Goal: Task Accomplishment & Management: Use online tool/utility

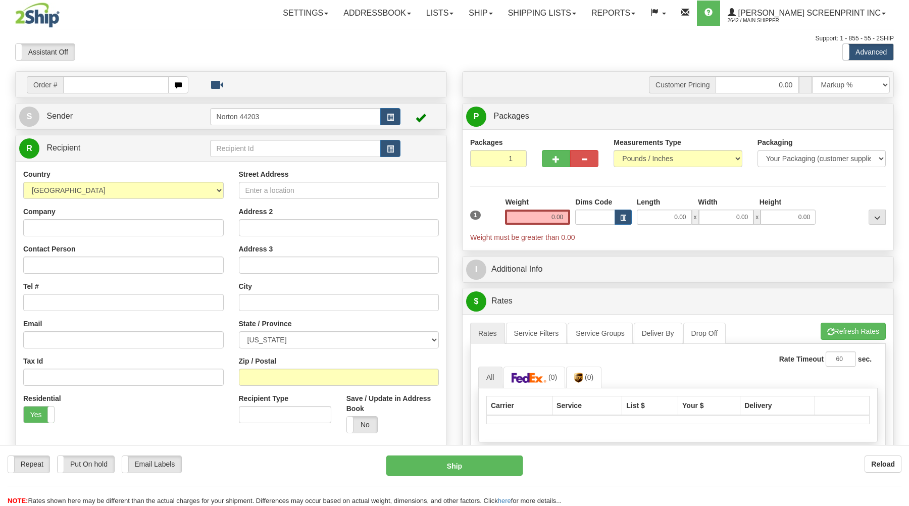
type input "2.75"
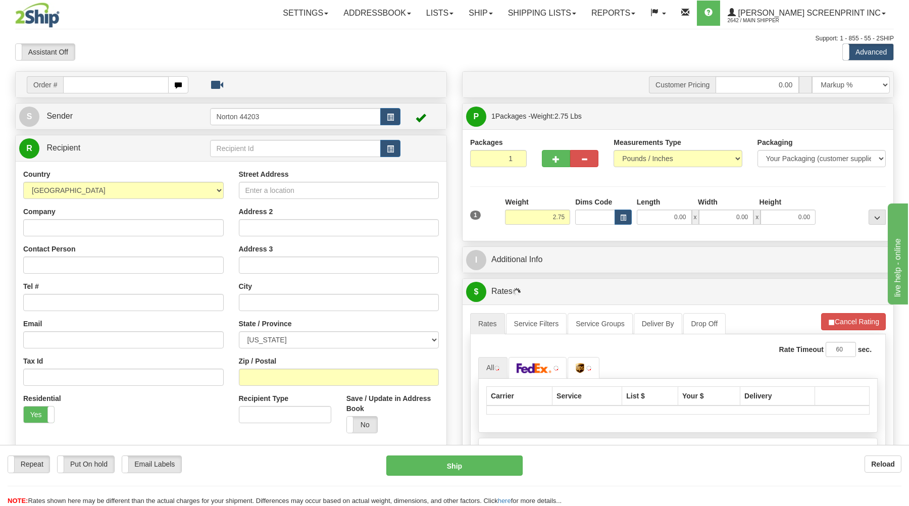
click at [111, 86] on input "text" at bounding box center [115, 84] width 105 height 17
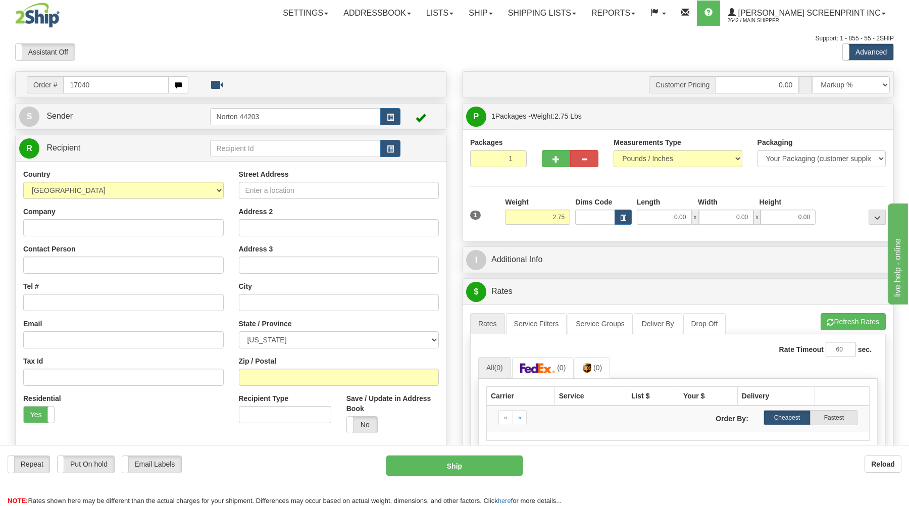
type input "17040"
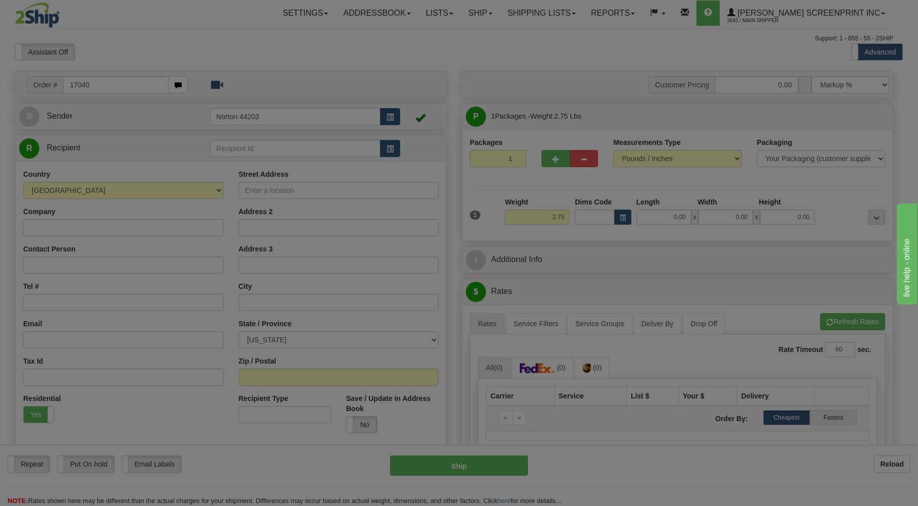
click at [159, 44] on body "Training Course Close Toggle navigation Settings Shipping Preferences New Recip…" at bounding box center [459, 253] width 918 height 506
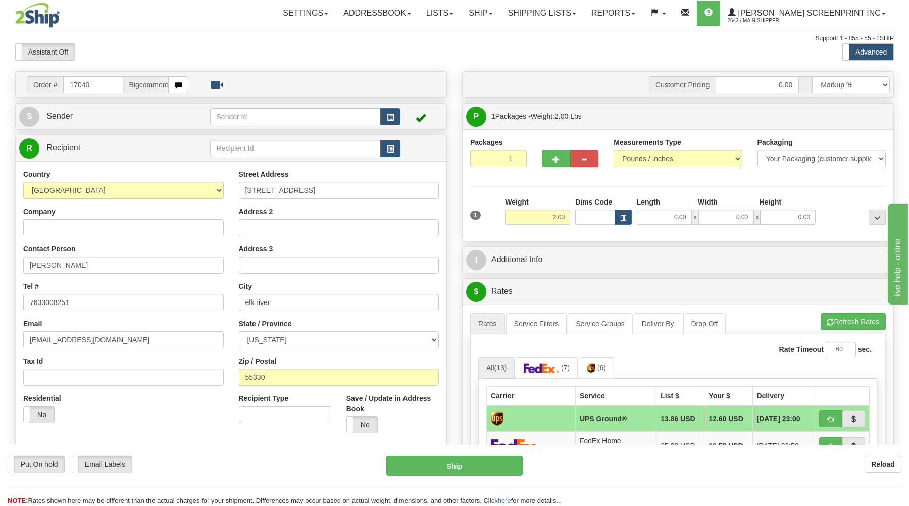
click at [304, 50] on div "Assistant On Assistant Off Do a return Do a return" at bounding box center [194, 51] width 373 height 17
click at [513, 162] on input "0" at bounding box center [498, 158] width 57 height 17
type input "1"
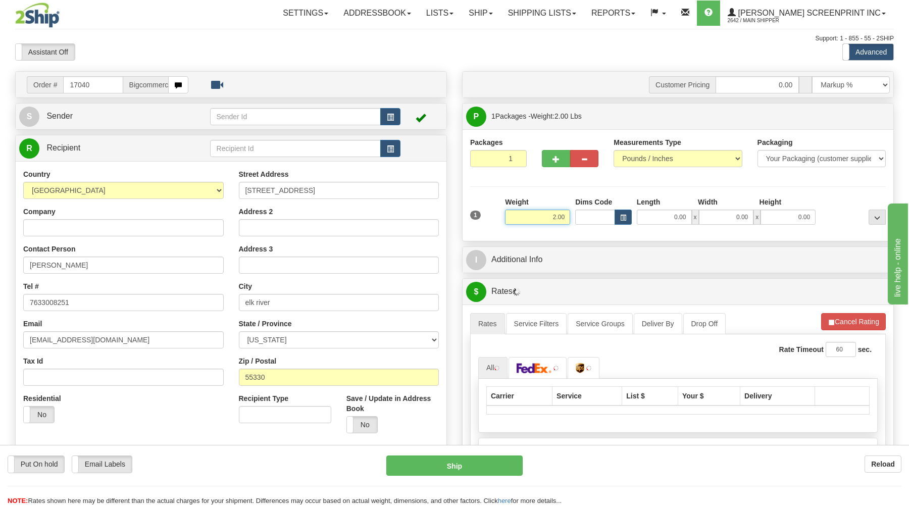
click at [566, 218] on input "2.00" at bounding box center [537, 216] width 65 height 15
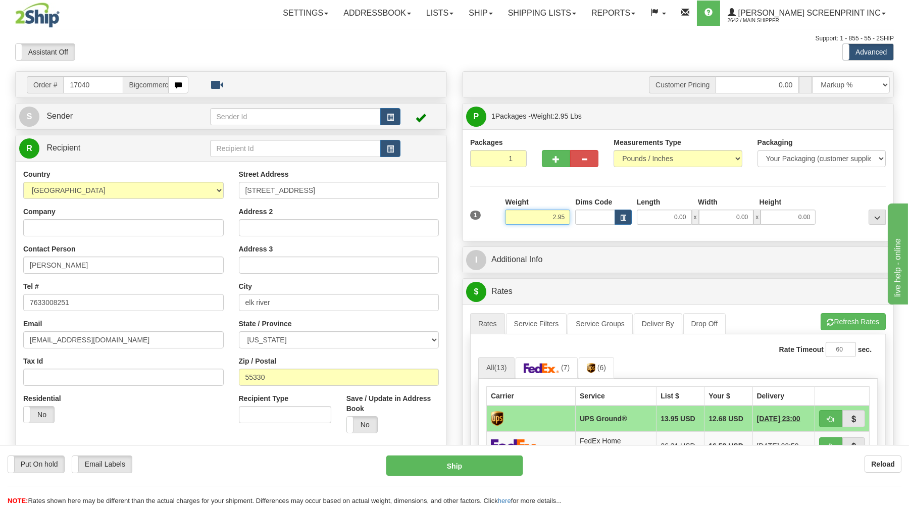
type input "2.75"
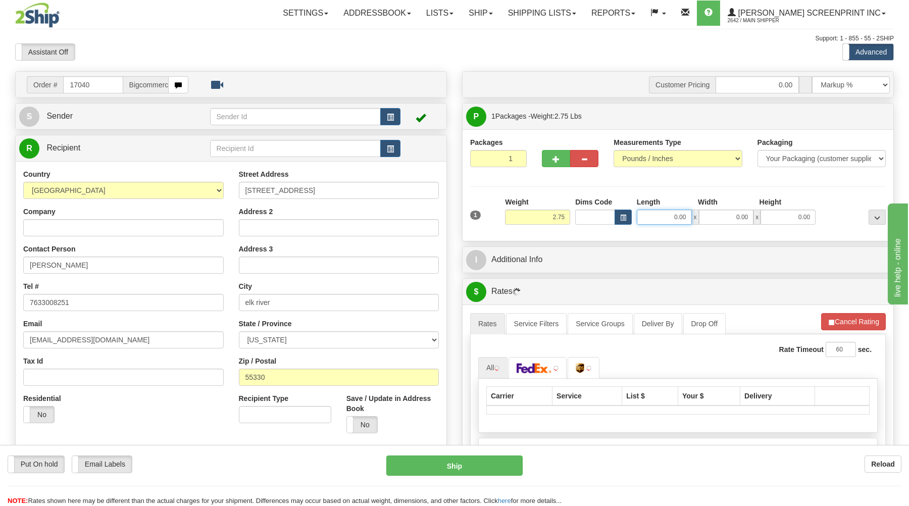
click at [684, 214] on input "0.00" at bounding box center [663, 216] width 55 height 15
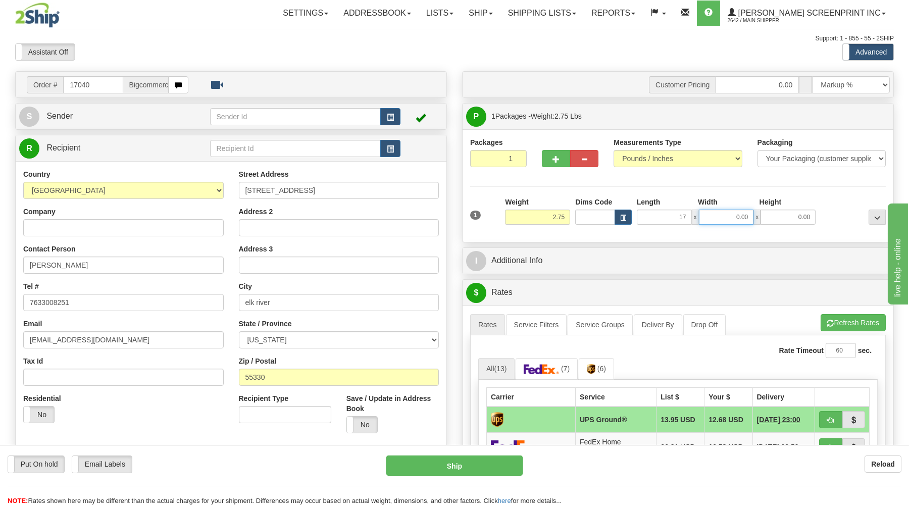
type input "17.00"
click at [720, 218] on input "0.00" at bounding box center [726, 216] width 55 height 15
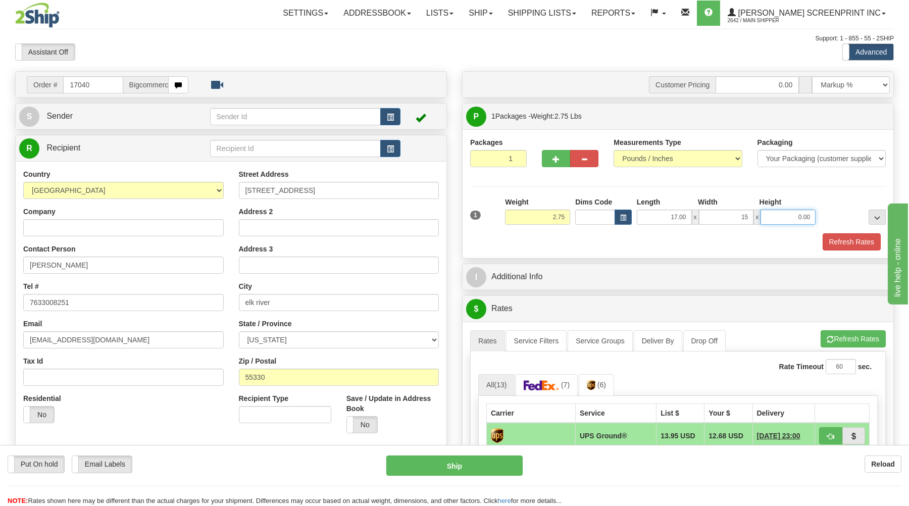
type input "15.00"
click at [793, 217] on input "0.00" at bounding box center [787, 216] width 55 height 15
type input "3.00"
click at [856, 240] on button "Refresh Rates" at bounding box center [851, 241] width 58 height 17
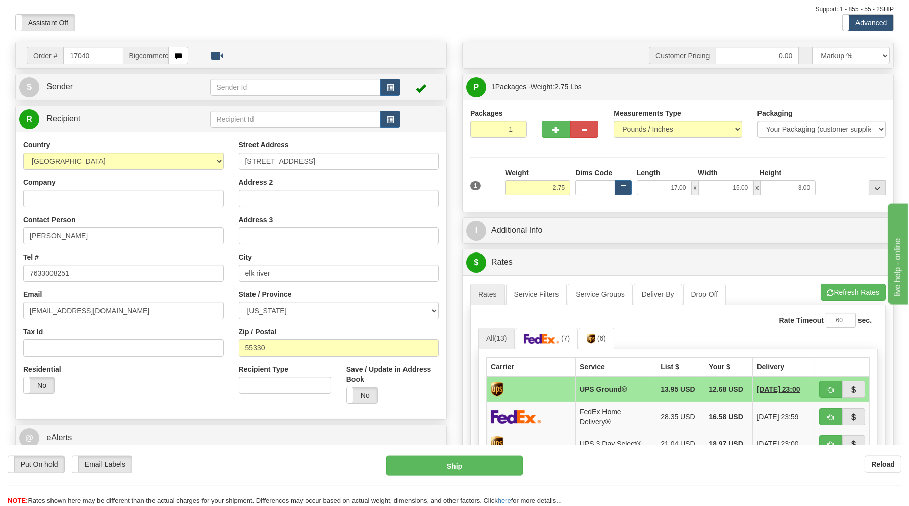
scroll to position [54, 0]
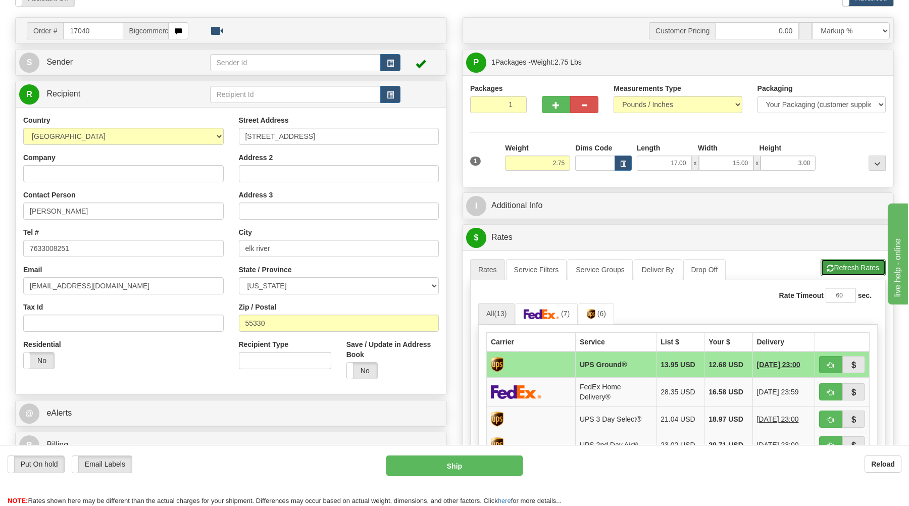
click at [854, 272] on button "Refresh Rates" at bounding box center [852, 267] width 65 height 17
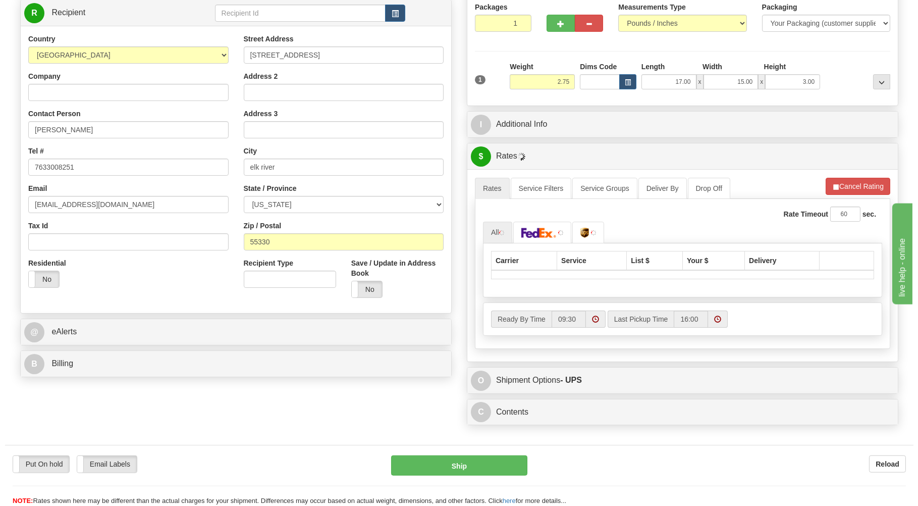
scroll to position [162, 0]
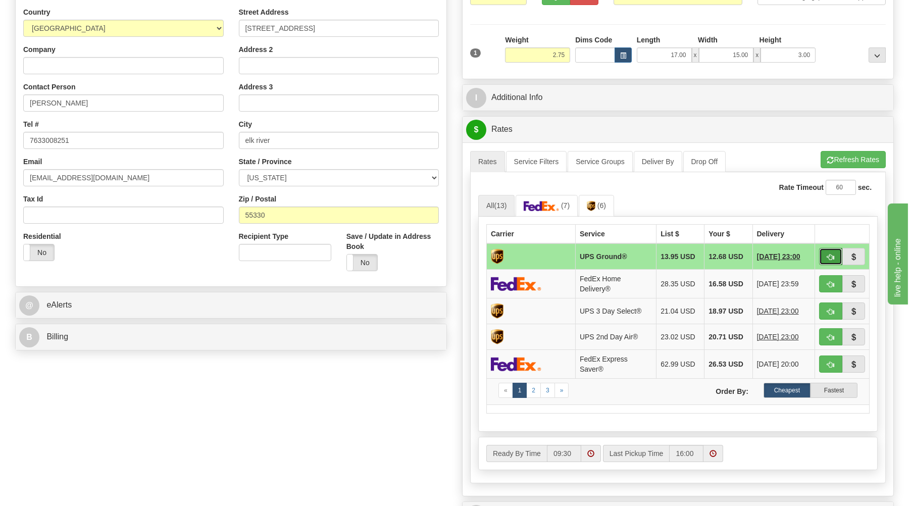
click at [831, 255] on span "button" at bounding box center [830, 257] width 7 height 7
type input "03"
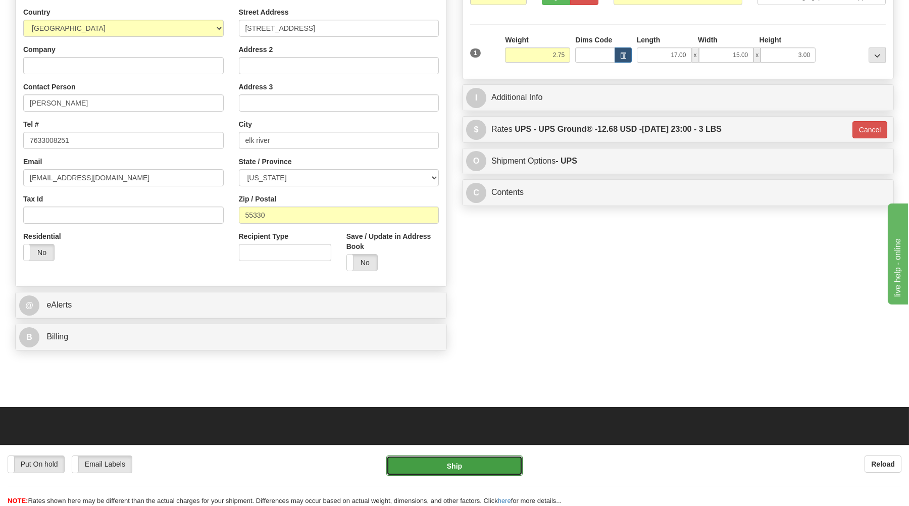
click at [489, 463] on button "Ship" at bounding box center [454, 465] width 136 height 20
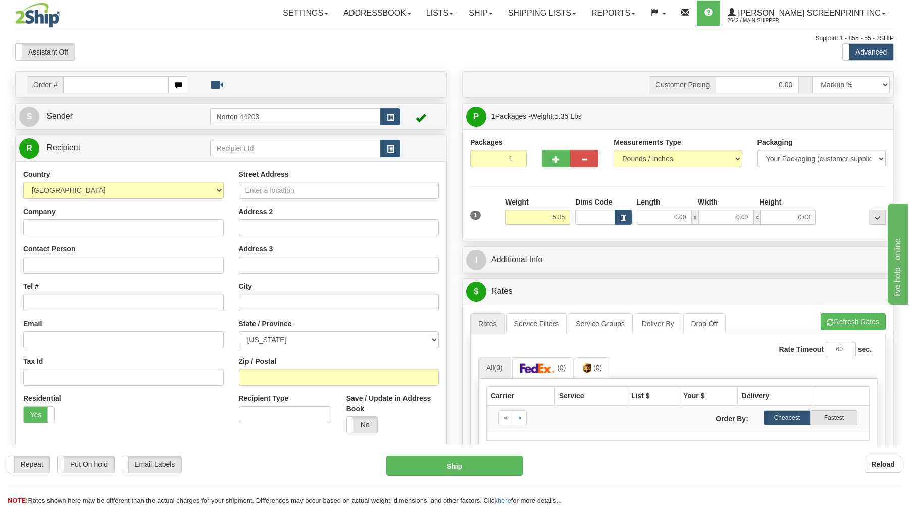
type input "5.25"
drag, startPoint x: 138, startPoint y: 85, endPoint x: 144, endPoint y: 85, distance: 6.1
click at [144, 85] on input "text" at bounding box center [115, 84] width 105 height 17
type input "17041"
click at [161, 52] on body "Training Course Close Toggle navigation Settings Shipping Preferences New Recip…" at bounding box center [459, 253] width 918 height 506
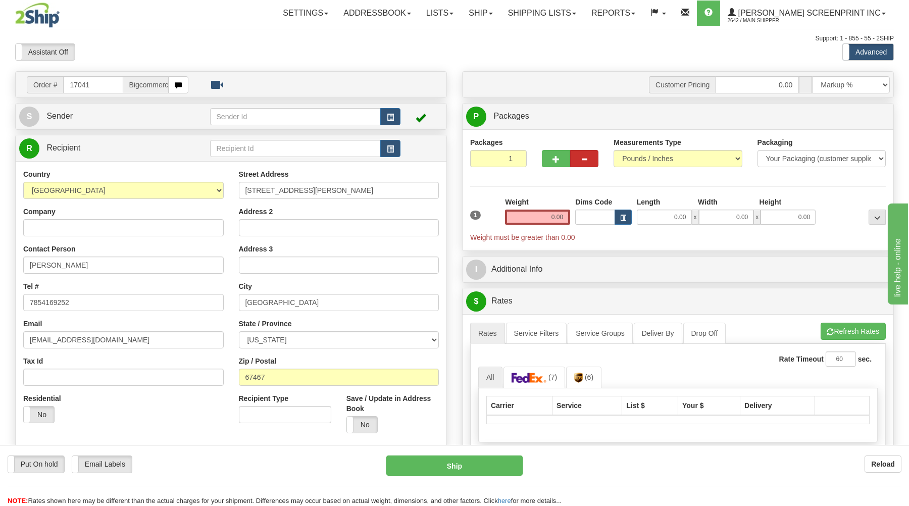
type input "5.25"
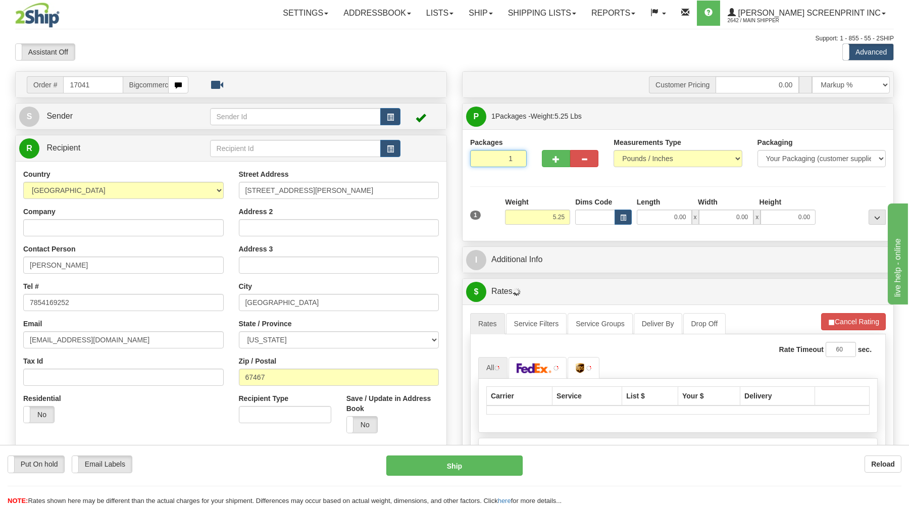
click at [503, 155] on input "1" at bounding box center [498, 158] width 57 height 17
click at [554, 217] on input "5.25" at bounding box center [537, 216] width 65 height 15
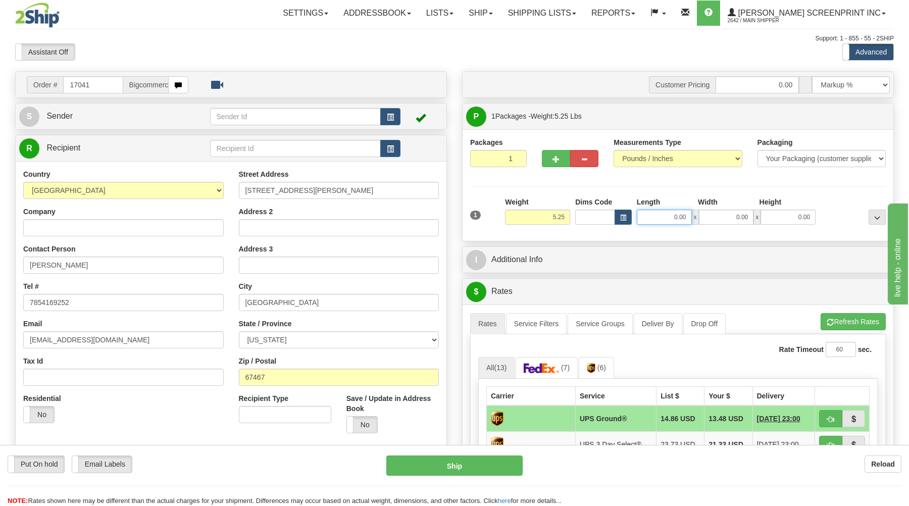
click at [667, 222] on input "0.00" at bounding box center [663, 216] width 55 height 15
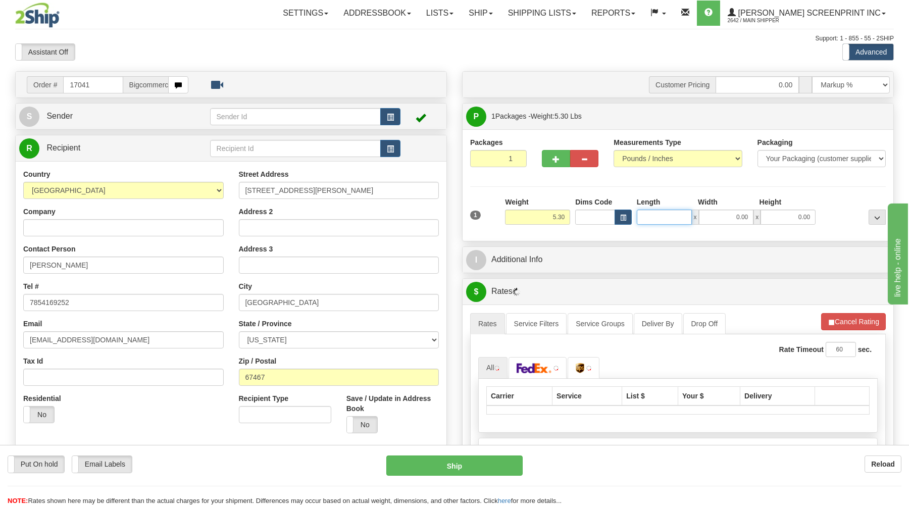
type input "5.35"
type input "26"
type input "5.25"
type input "26.00"
drag, startPoint x: 731, startPoint y: 222, endPoint x: 725, endPoint y: 215, distance: 9.3
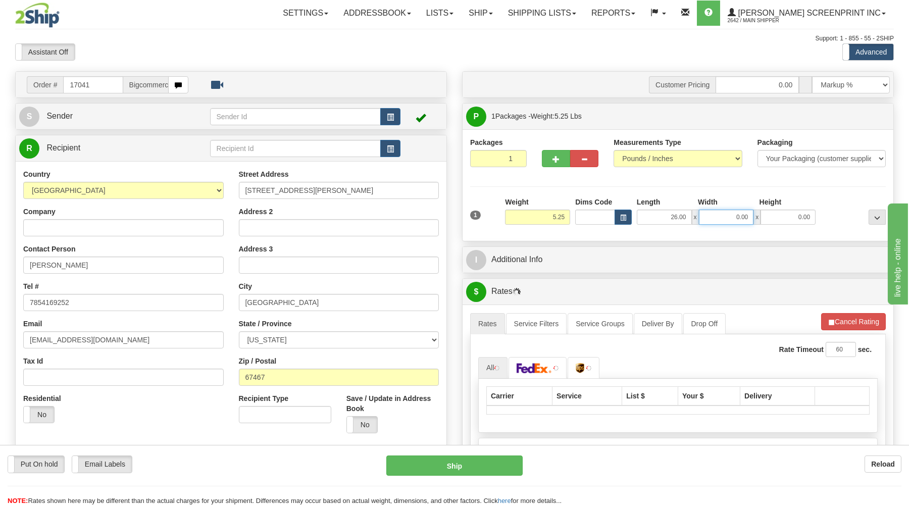
click at [732, 222] on input "0.00" at bounding box center [726, 216] width 55 height 15
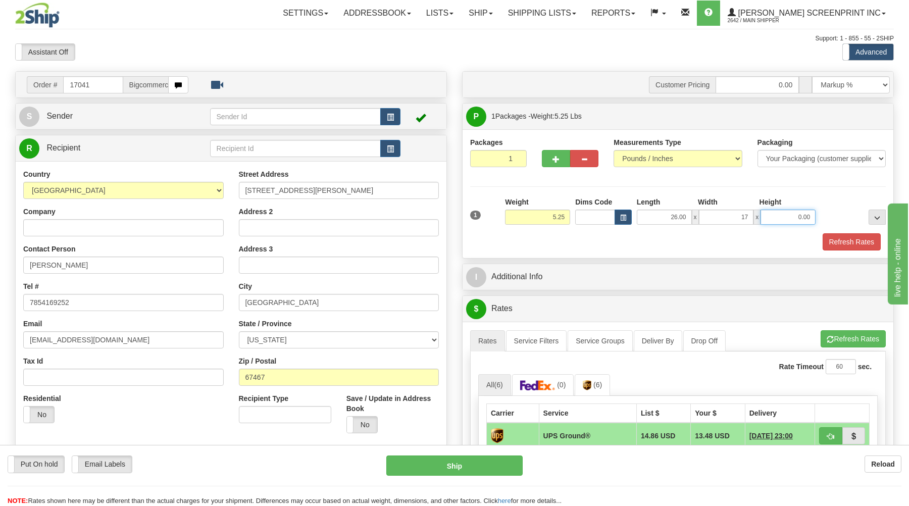
type input "17.00"
click at [792, 218] on input "0.00" at bounding box center [787, 216] width 55 height 15
type input "4.00"
click at [831, 239] on button "Refresh Rates" at bounding box center [851, 241] width 58 height 17
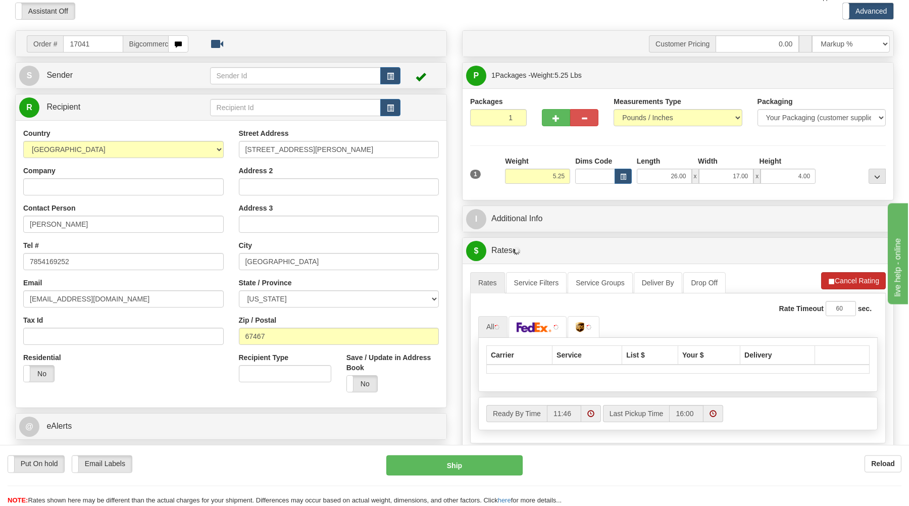
scroll to position [54, 0]
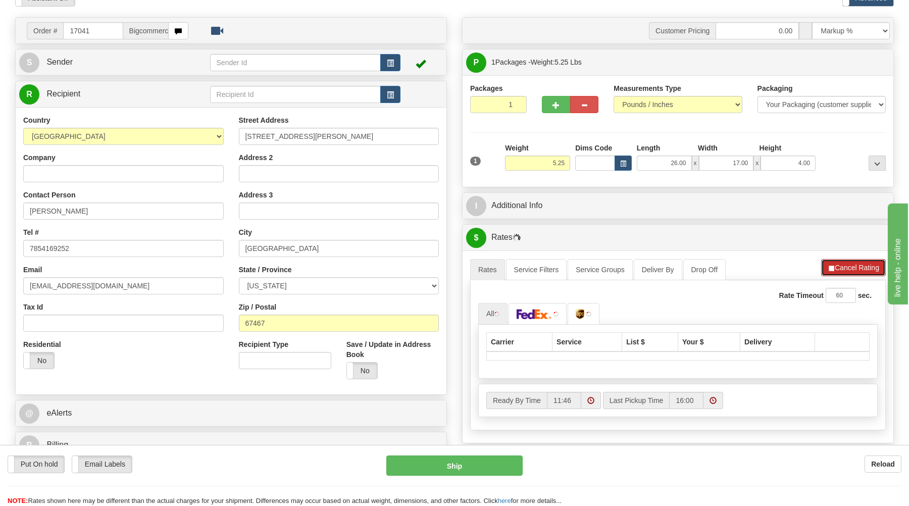
click at [837, 273] on button "Cancel Rating" at bounding box center [853, 267] width 65 height 17
click at [835, 272] on button "Refresh Rates" at bounding box center [852, 267] width 65 height 17
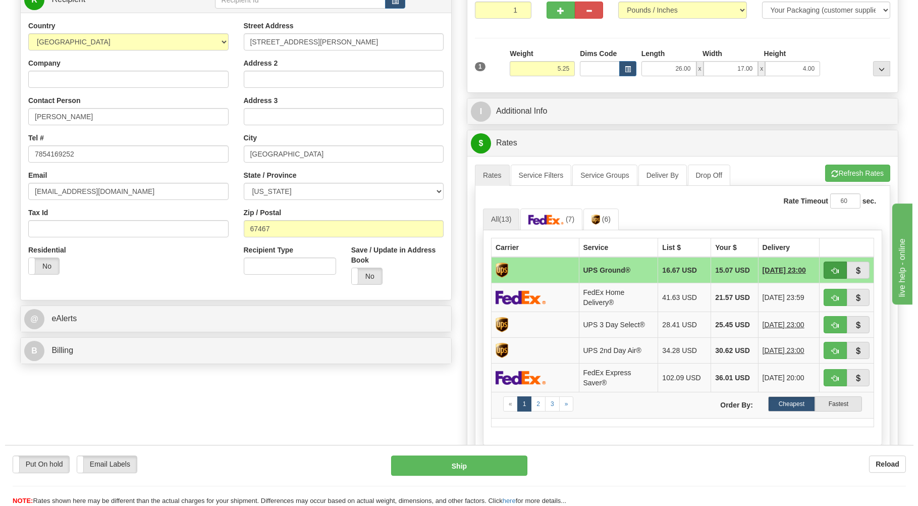
scroll to position [162, 0]
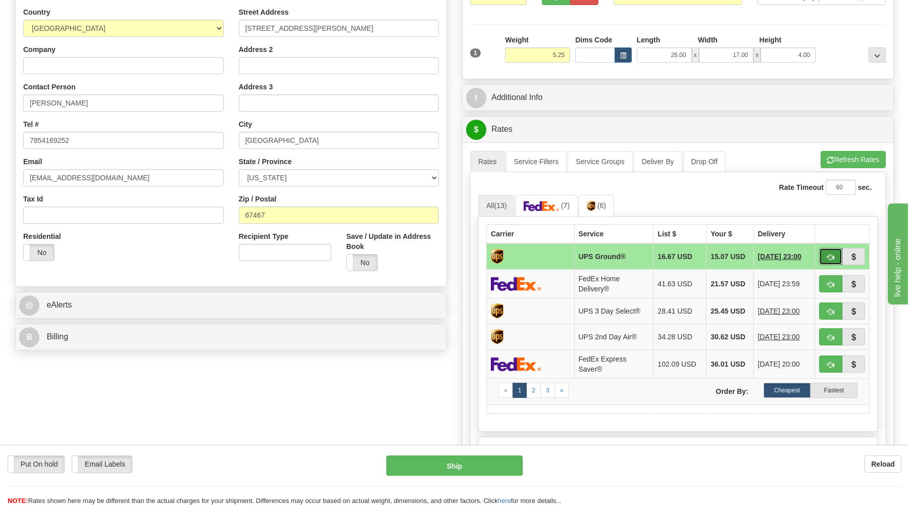
click at [826, 261] on button "button" at bounding box center [830, 256] width 23 height 17
type input "03"
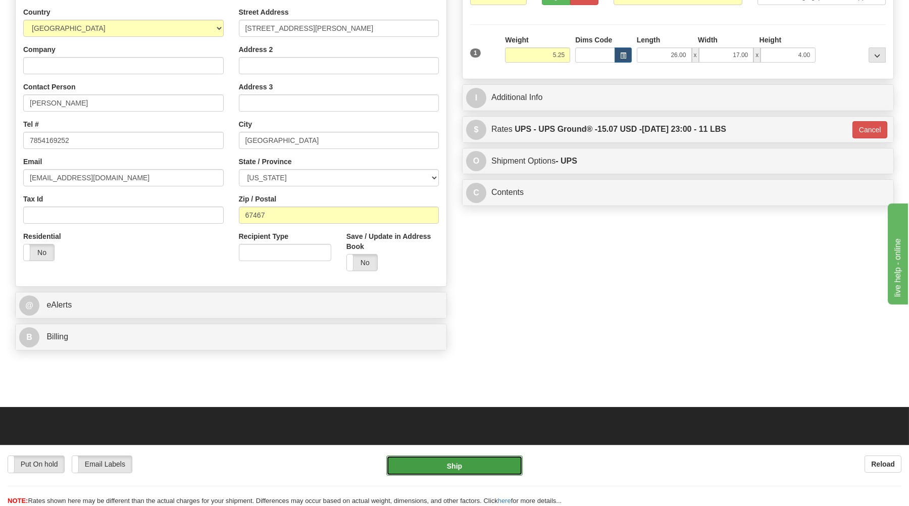
click at [449, 462] on button "Ship" at bounding box center [454, 465] width 136 height 20
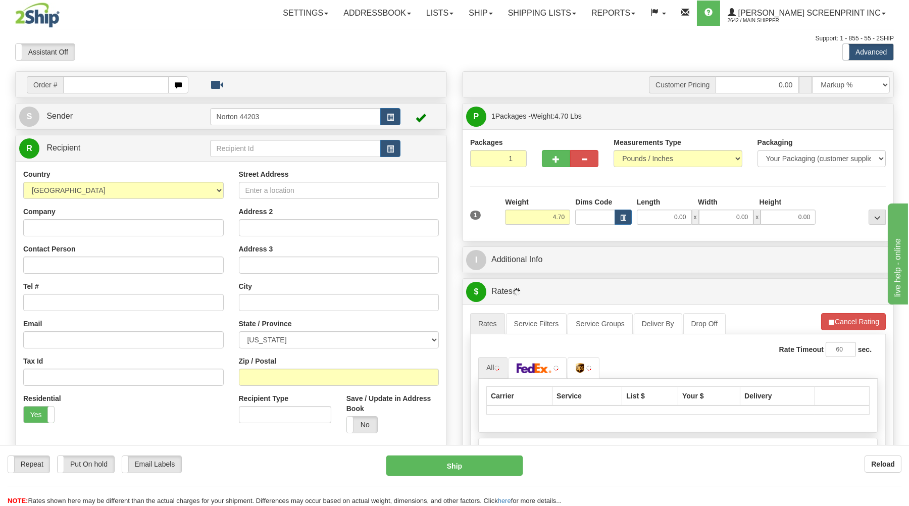
type input "4.75"
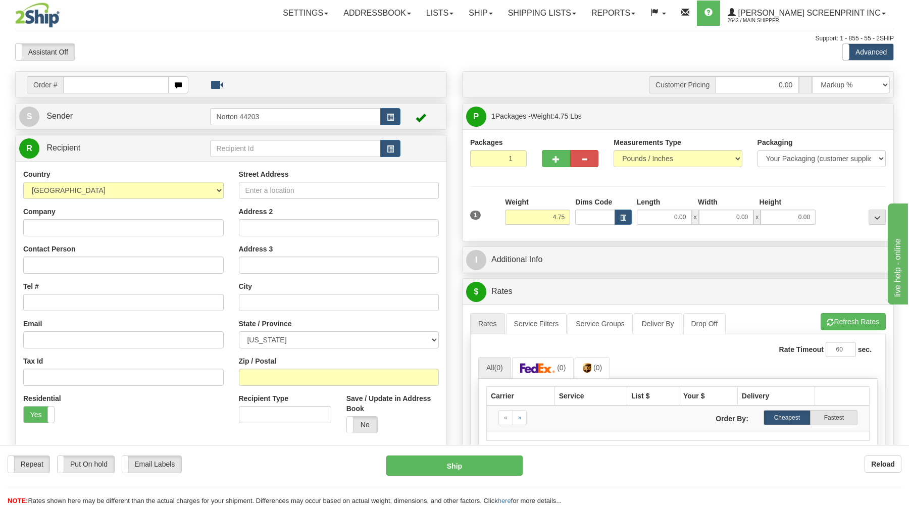
click at [105, 87] on input "text" at bounding box center [115, 84] width 105 height 17
type input "17043"
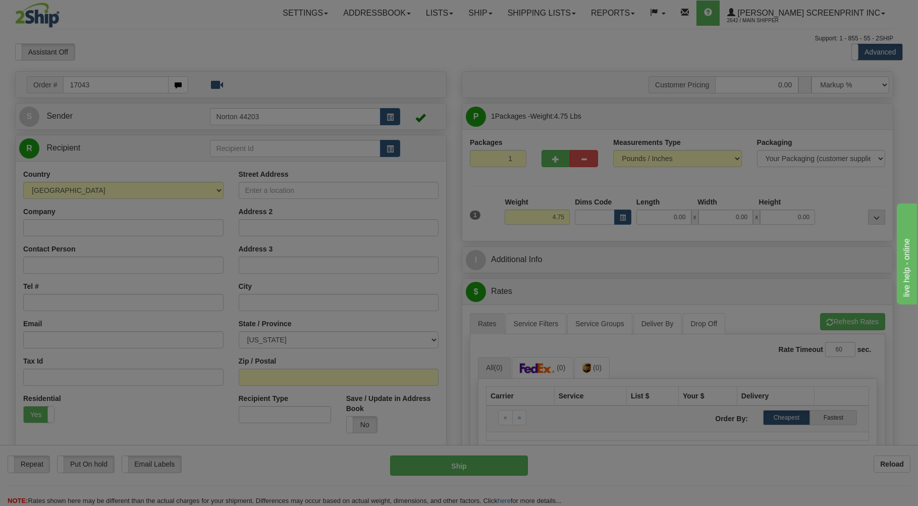
click at [144, 53] on body "Training Course Close Toggle navigation Settings Shipping Preferences New Recip…" at bounding box center [459, 253] width 918 height 506
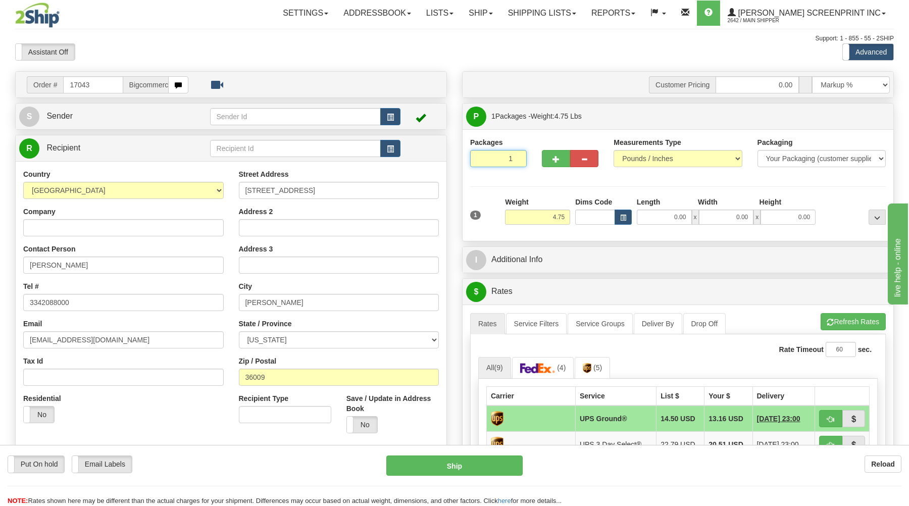
click at [494, 161] on input "1" at bounding box center [498, 158] width 57 height 17
click at [536, 218] on input "4.75" at bounding box center [537, 216] width 65 height 15
type input "4"
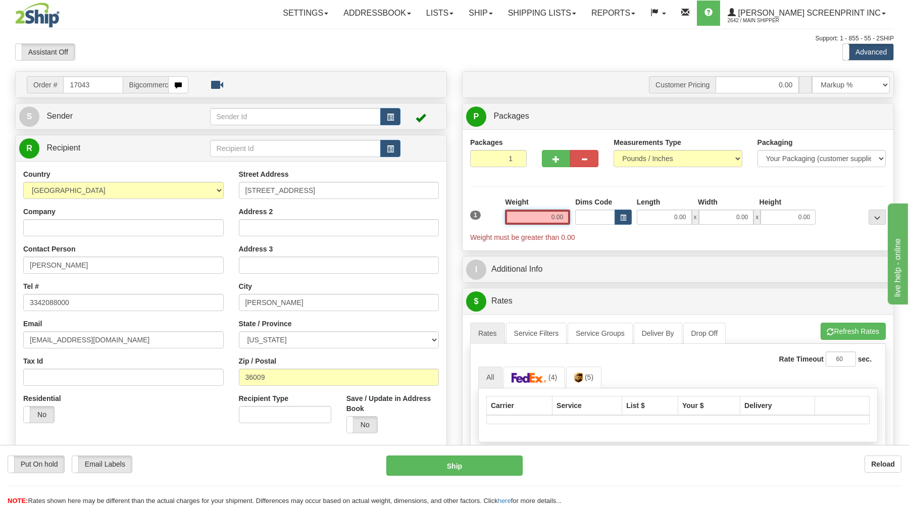
type input "4.75"
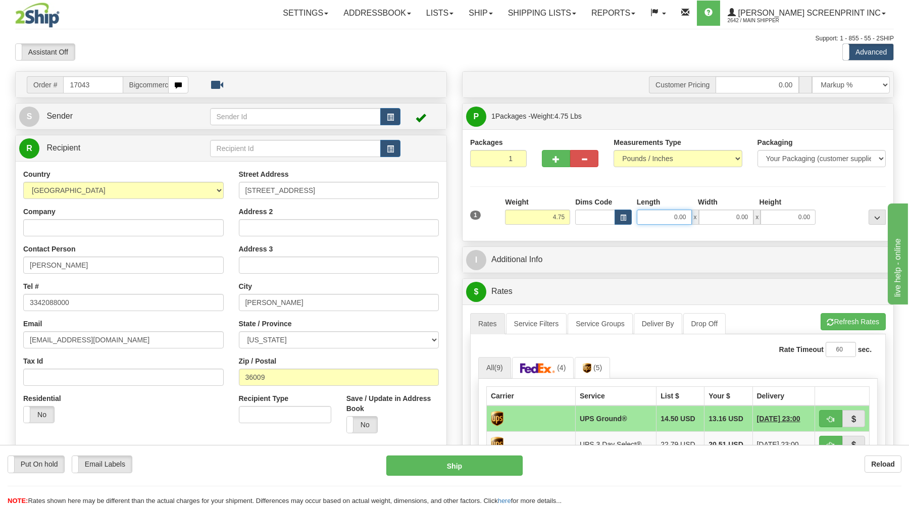
click at [657, 215] on input "0.00" at bounding box center [663, 216] width 55 height 15
type input "25.00"
click at [716, 218] on input "0.00" at bounding box center [726, 216] width 55 height 15
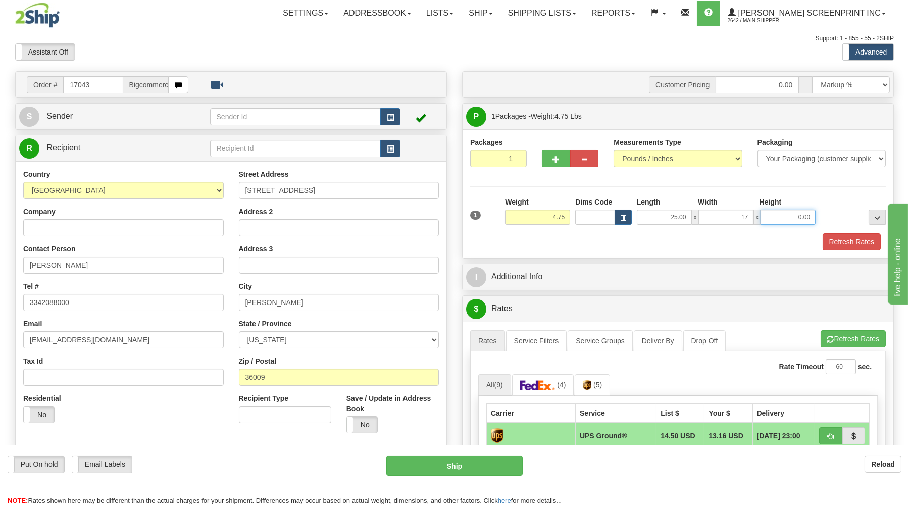
type input "17.00"
click at [785, 222] on input "0.00" at bounding box center [787, 216] width 55 height 15
type input "4.00"
click at [827, 242] on button "Refresh Rates" at bounding box center [851, 241] width 58 height 17
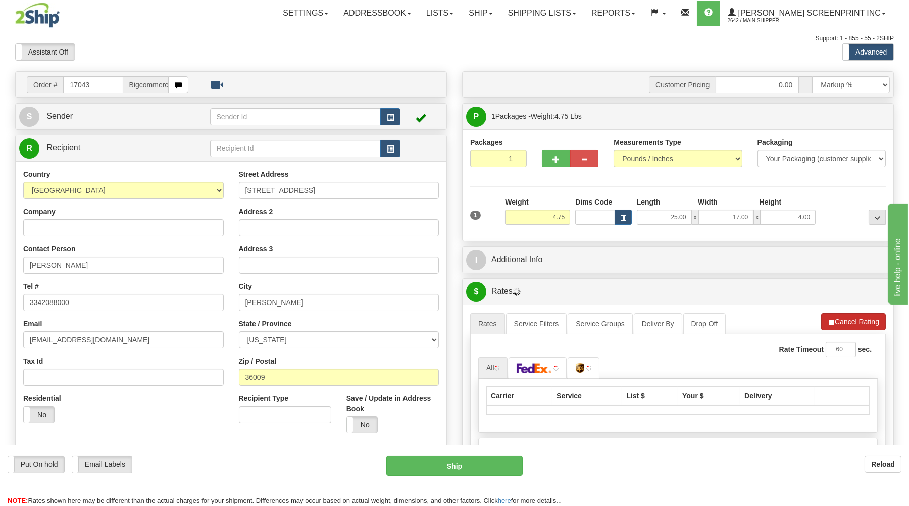
scroll to position [54, 0]
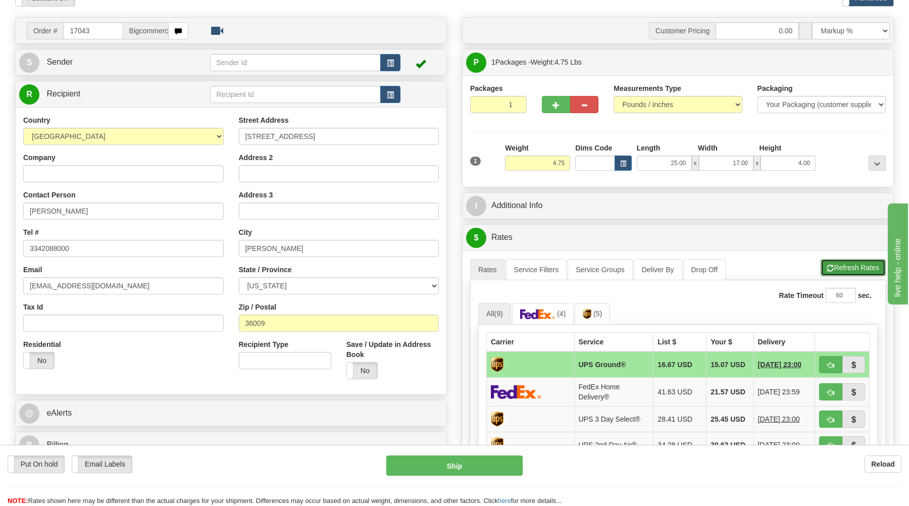
click at [844, 266] on button "Refresh Rates" at bounding box center [852, 267] width 65 height 17
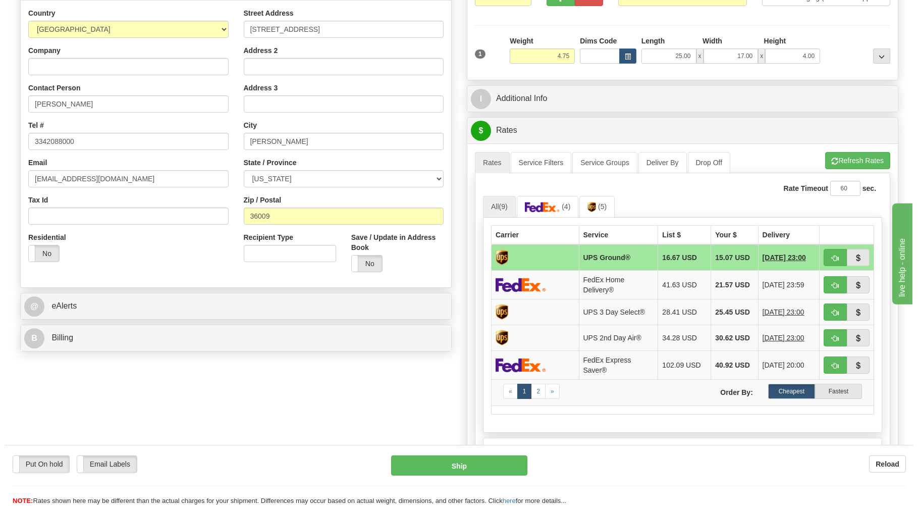
scroll to position [162, 0]
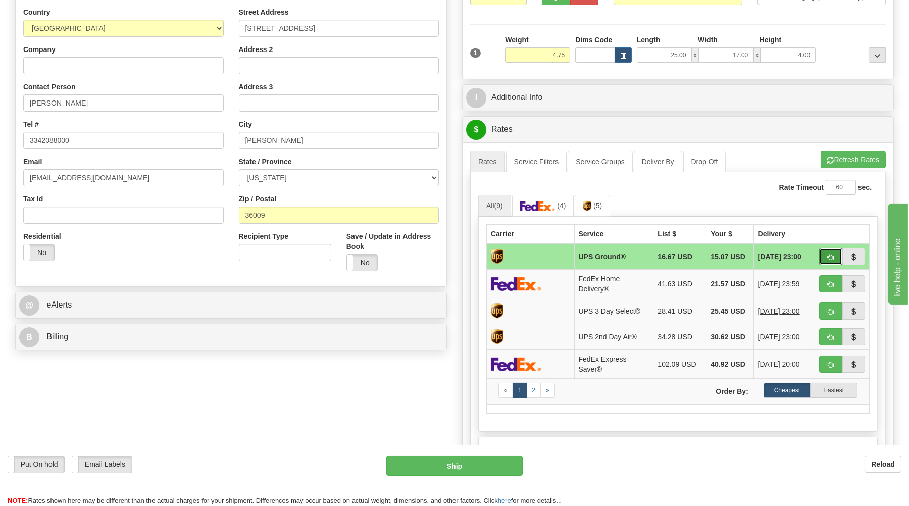
click at [828, 259] on span "button" at bounding box center [830, 257] width 7 height 7
type input "03"
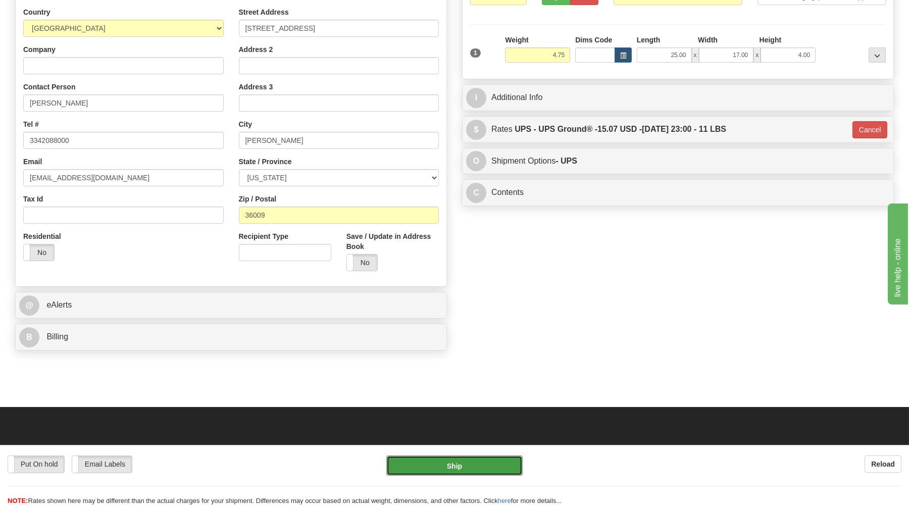
click at [485, 462] on button "Ship" at bounding box center [454, 465] width 136 height 20
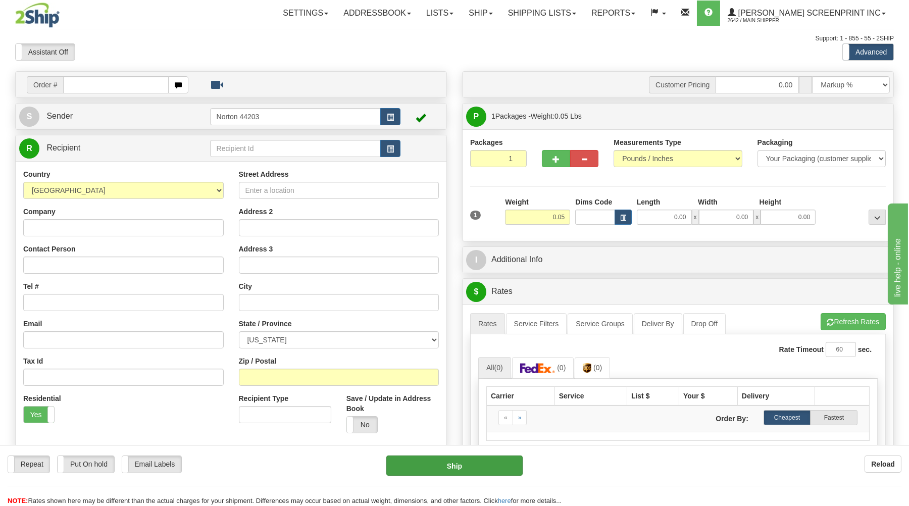
type input "4.75"
click at [123, 79] on input "text" at bounding box center [115, 84] width 105 height 17
type input "17042"
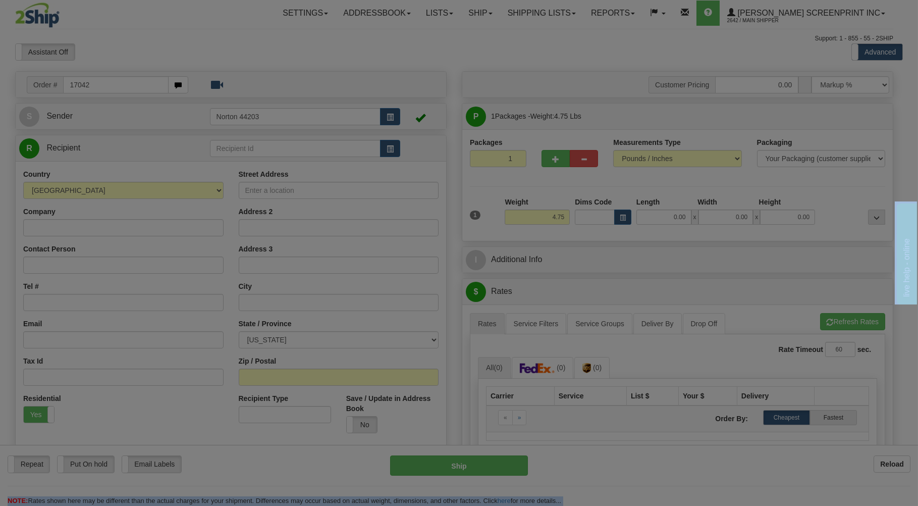
click at [270, 47] on body "Training Course Close Toggle navigation Settings Shipping Preferences New Recip…" at bounding box center [459, 253] width 918 height 506
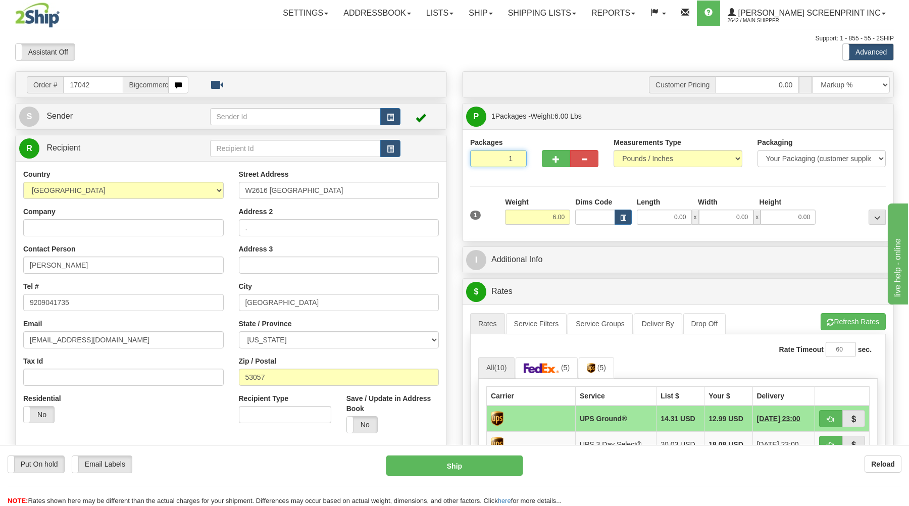
drag, startPoint x: 475, startPoint y: 155, endPoint x: 489, endPoint y: 170, distance: 20.0
click at [477, 156] on input "1" at bounding box center [498, 158] width 57 height 17
drag, startPoint x: 561, startPoint y: 216, endPoint x: 596, endPoint y: 223, distance: 35.6
click at [564, 218] on input "6.00" at bounding box center [537, 216] width 65 height 15
click at [655, 218] on input "0.00" at bounding box center [663, 216] width 55 height 15
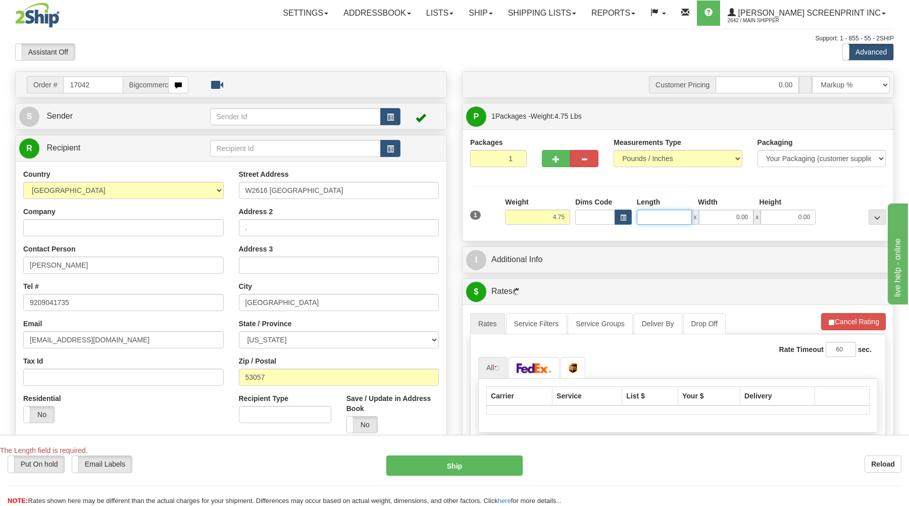
type input "4.80"
type input "25"
type input "4.75"
type input "25.00"
click at [744, 218] on input "0.00" at bounding box center [726, 216] width 55 height 15
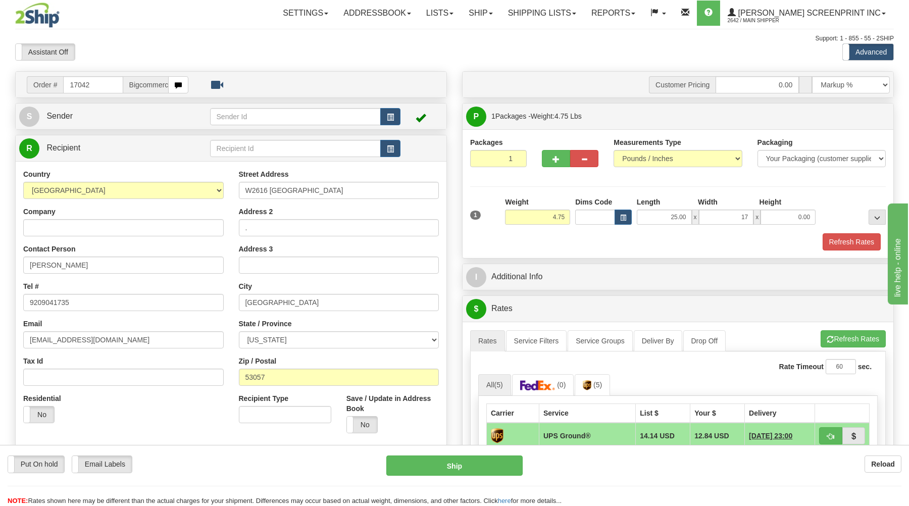
type input "17.00"
click at [788, 228] on div "1 Weight 4.75 Dims Code x x" at bounding box center [677, 215] width 420 height 36
click at [783, 221] on input "0.00" at bounding box center [787, 216] width 55 height 15
type input "4.00"
click at [848, 243] on button "Refresh Rates" at bounding box center [851, 241] width 58 height 17
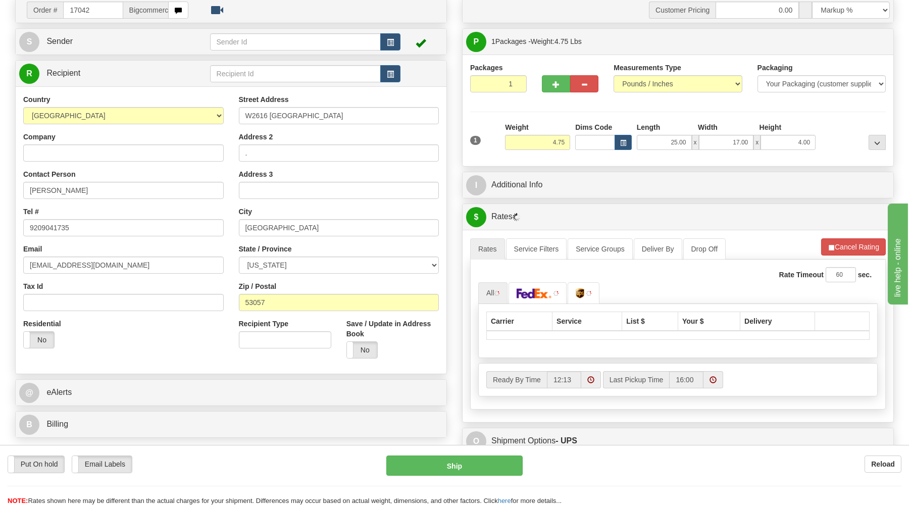
scroll to position [108, 0]
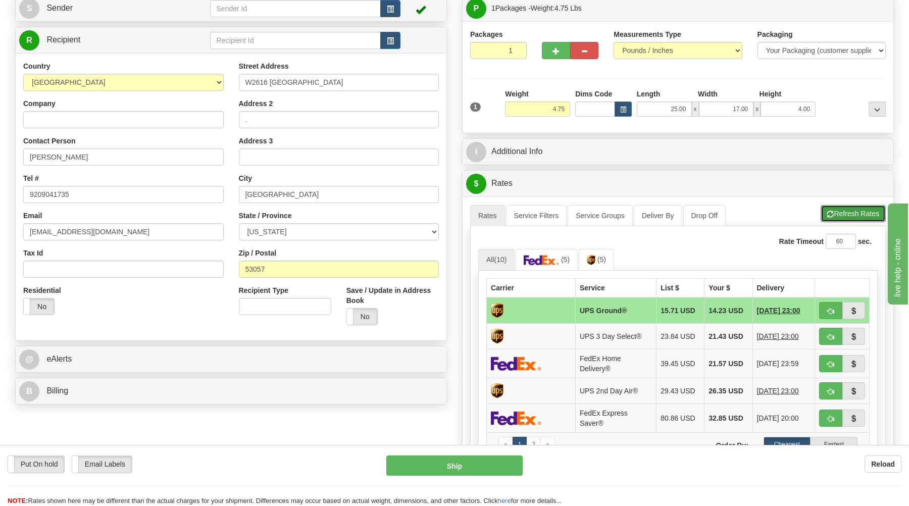
click at [840, 217] on button "Refresh Rates" at bounding box center [852, 213] width 65 height 17
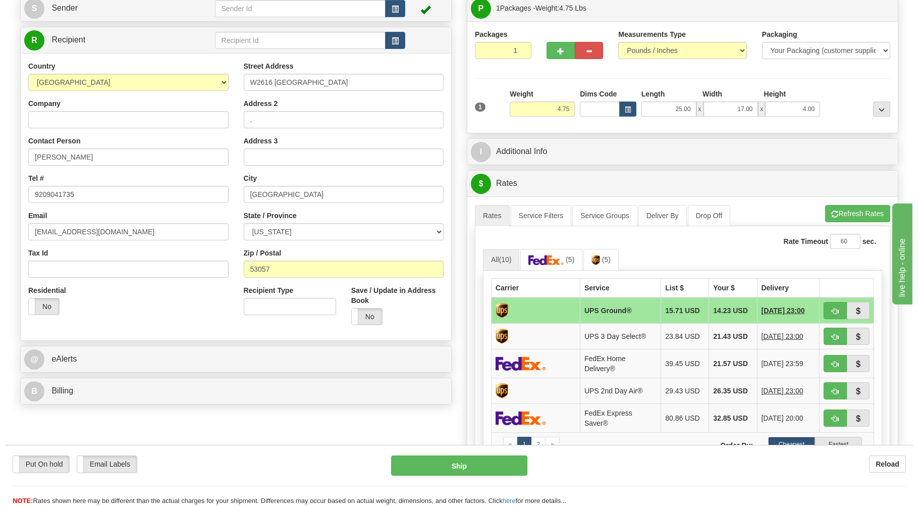
scroll to position [162, 0]
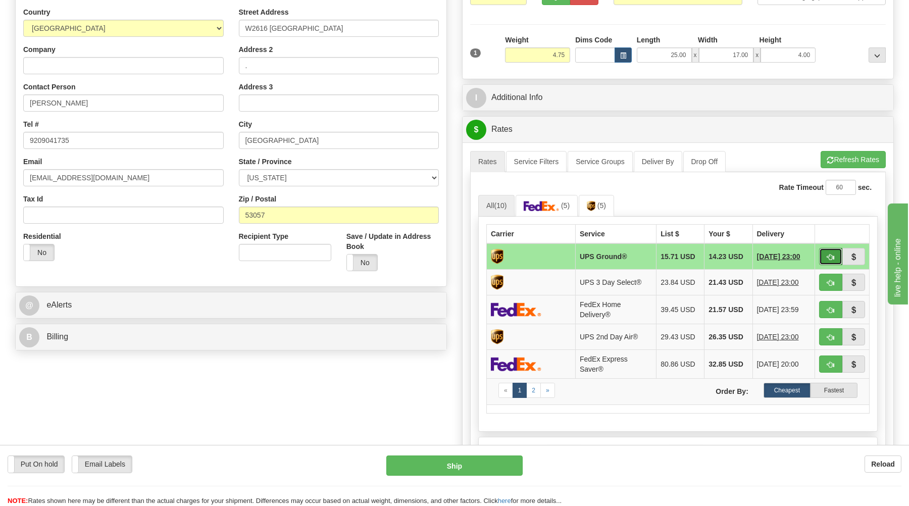
click at [831, 260] on span "button" at bounding box center [830, 257] width 7 height 7
type input "03"
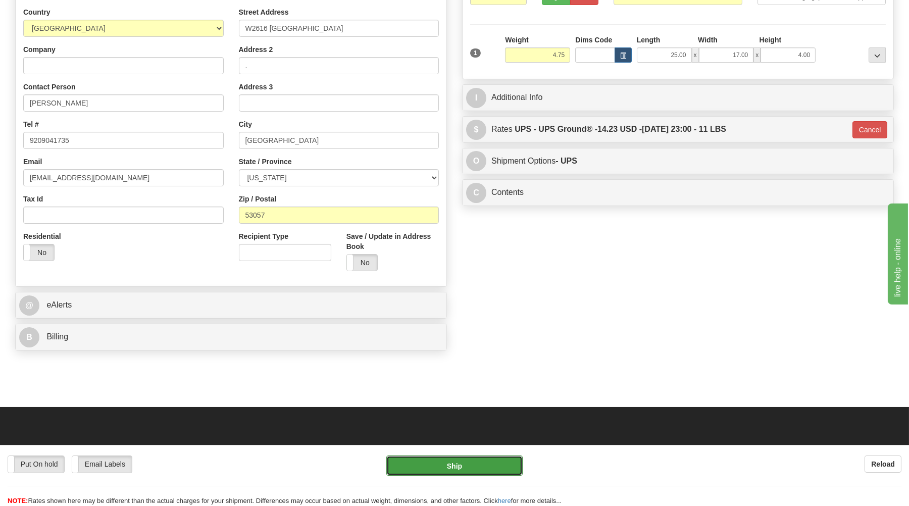
click at [488, 466] on button "Ship" at bounding box center [454, 465] width 136 height 20
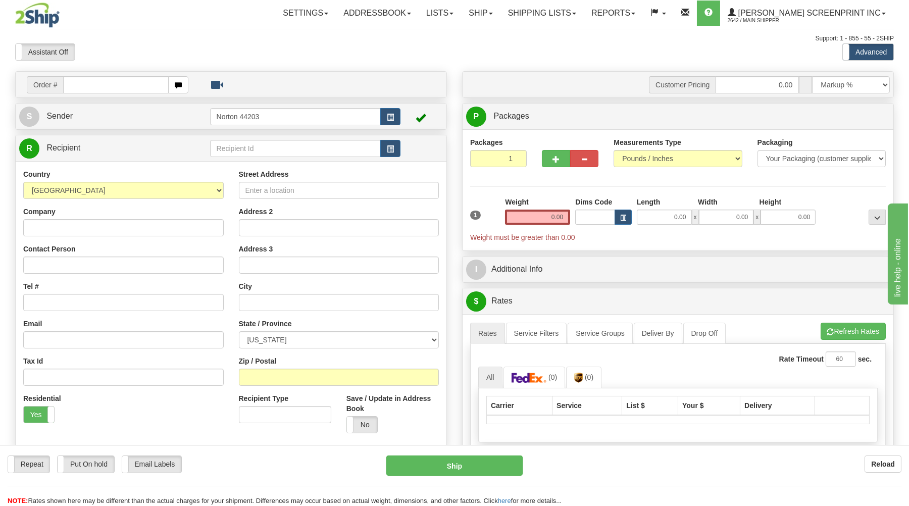
type input "14.30"
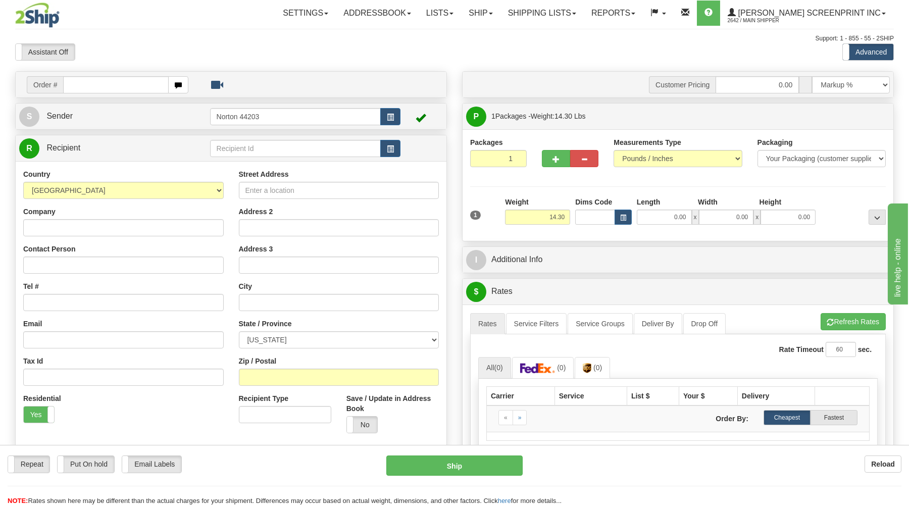
drag, startPoint x: 114, startPoint y: 83, endPoint x: 128, endPoint y: 83, distance: 13.6
click at [117, 83] on input "text" at bounding box center [115, 84] width 105 height 17
type input "17044"
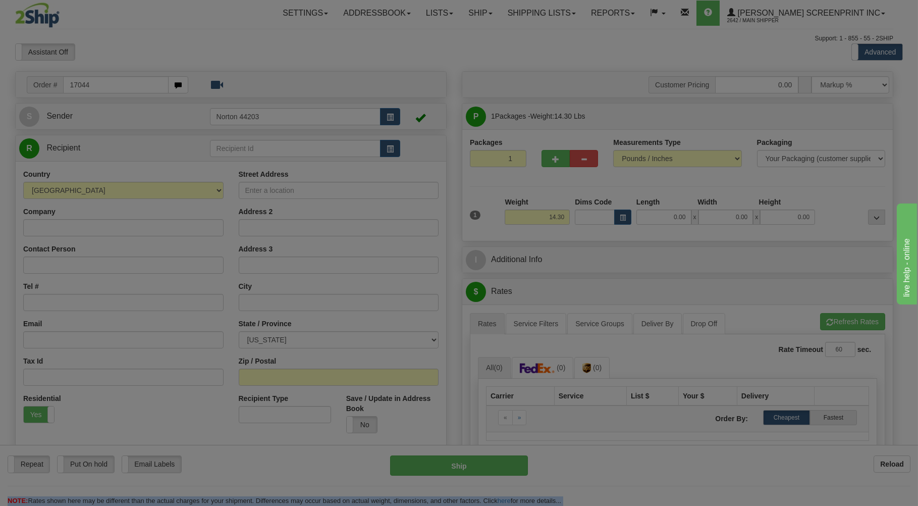
drag, startPoint x: 140, startPoint y: 60, endPoint x: 144, endPoint y: 54, distance: 6.9
click at [141, 57] on div "Toggle navigation Settings Shipping Preferences Fields Preferences New" at bounding box center [454, 321] width 909 height 643
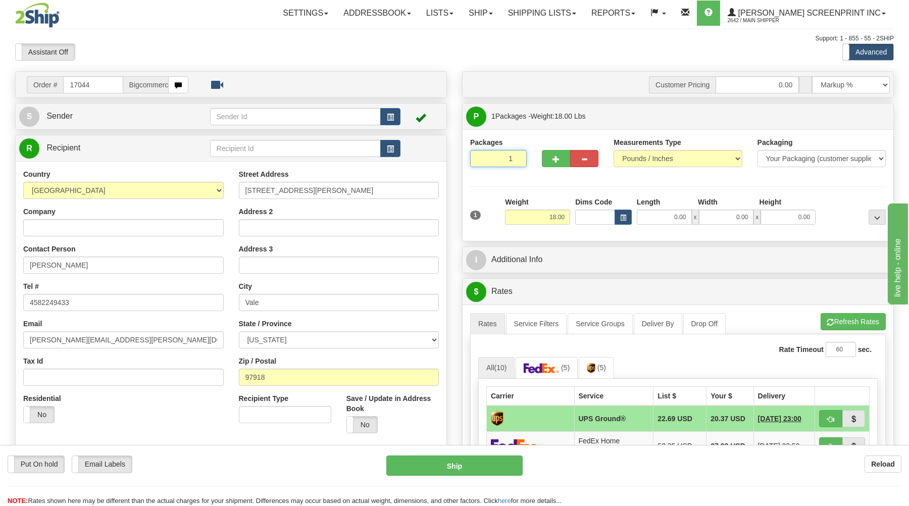
click at [496, 159] on input "1" at bounding box center [498, 158] width 57 height 17
click at [546, 218] on input "18.00" at bounding box center [537, 216] width 65 height 15
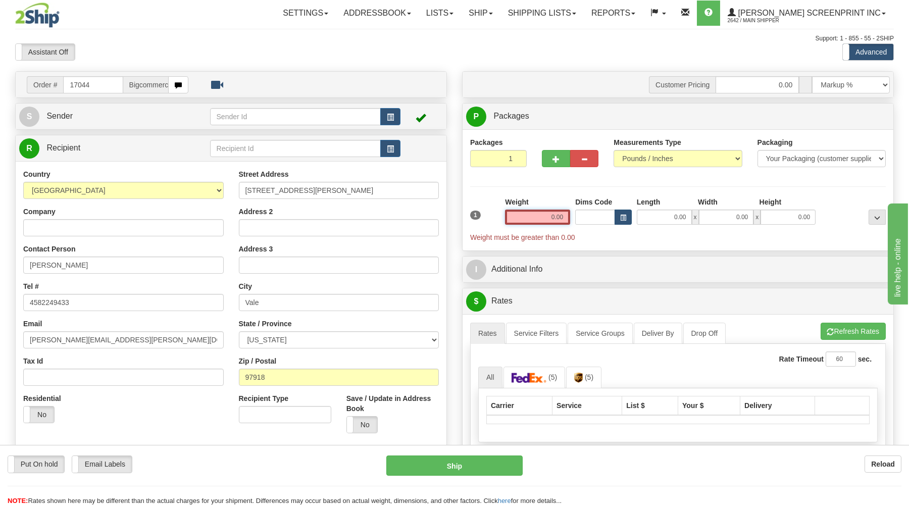
type input "14.30"
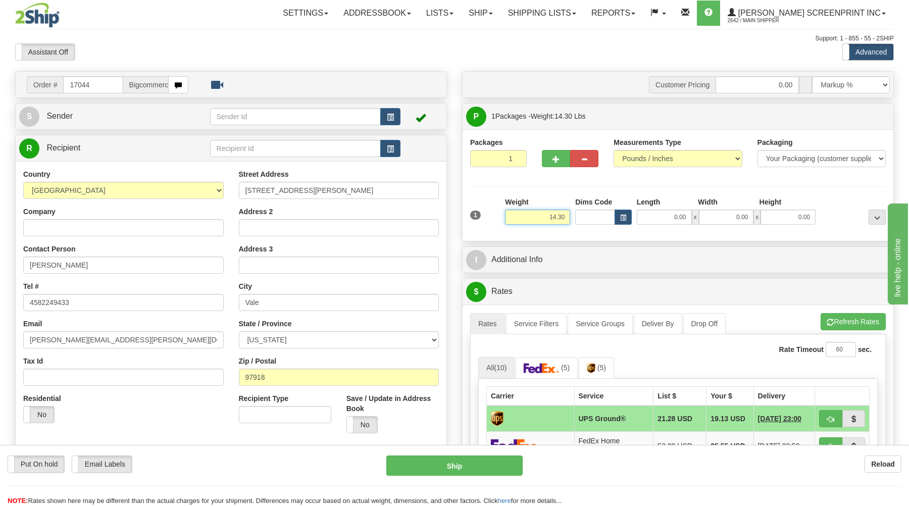
drag, startPoint x: 513, startPoint y: 219, endPoint x: 550, endPoint y: 221, distance: 36.9
click at [518, 219] on input "14.30" at bounding box center [537, 216] width 65 height 15
click at [658, 216] on input "0.00" at bounding box center [663, 216] width 55 height 15
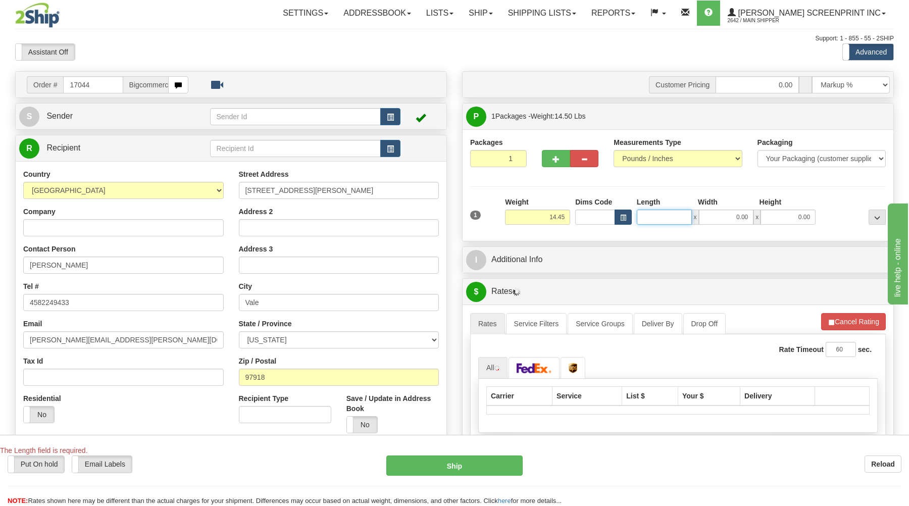
type input "14.40"
type input "26"
type input "14.30"
type input "26.00"
click at [721, 222] on input "0.00" at bounding box center [726, 216] width 55 height 15
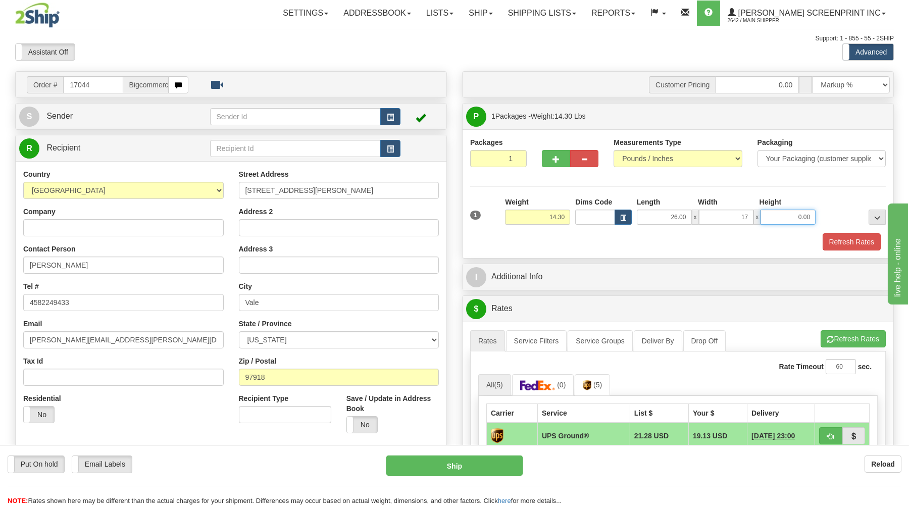
type input "17.00"
click at [777, 216] on input "0.00" at bounding box center [787, 216] width 55 height 15
type input "10"
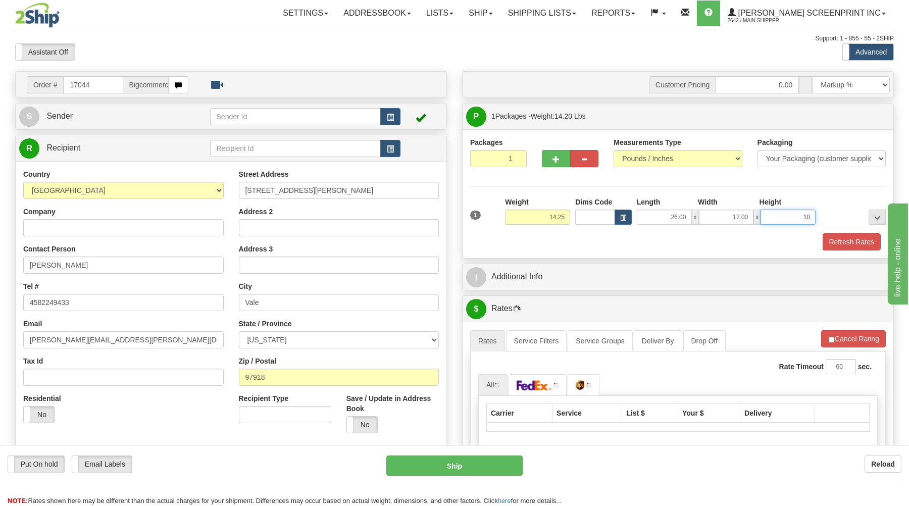
type input "14.30"
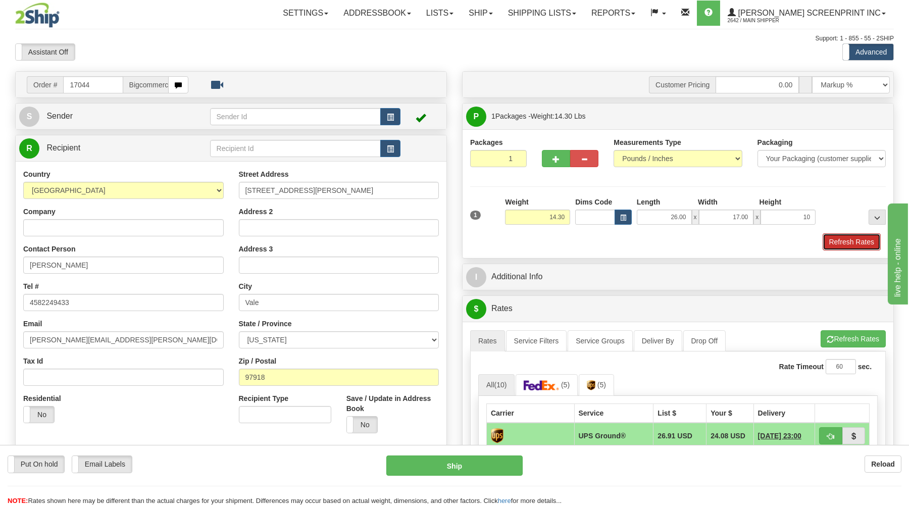
type input "10.00"
click at [844, 240] on button "Refresh Rates" at bounding box center [851, 241] width 58 height 17
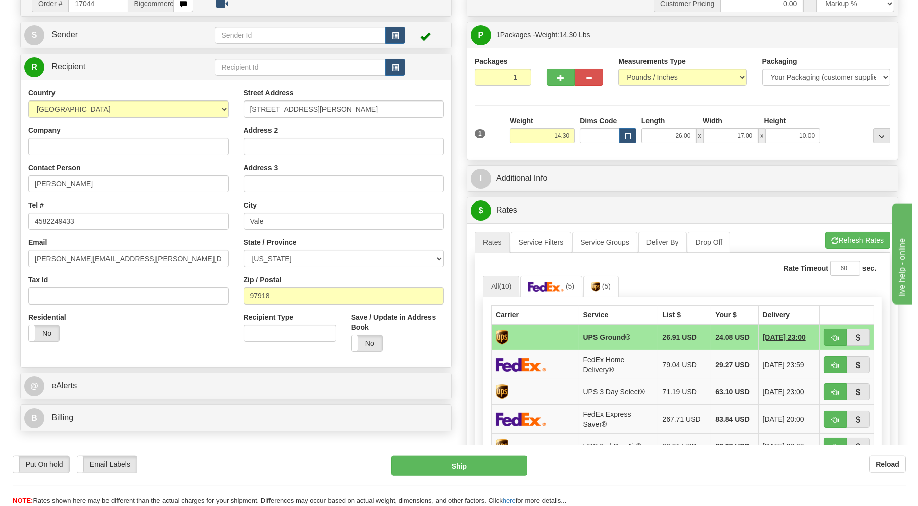
scroll to position [108, 0]
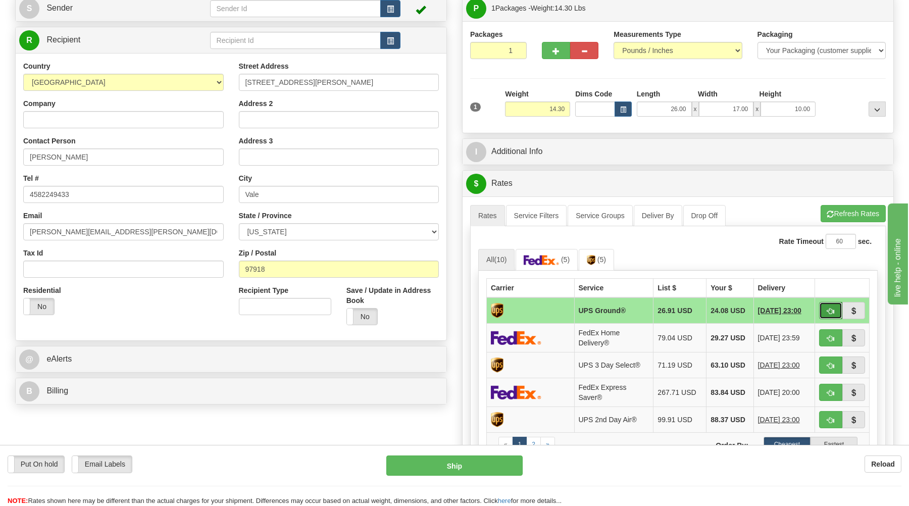
drag, startPoint x: 827, startPoint y: 309, endPoint x: 829, endPoint y: 299, distance: 9.8
click at [828, 305] on button "button" at bounding box center [830, 310] width 23 height 17
type input "03"
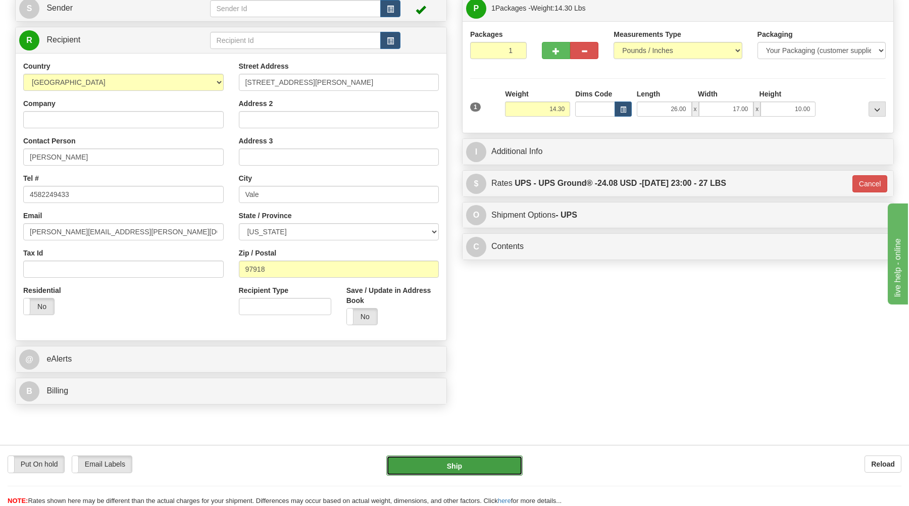
click at [455, 463] on button "Ship" at bounding box center [454, 465] width 136 height 20
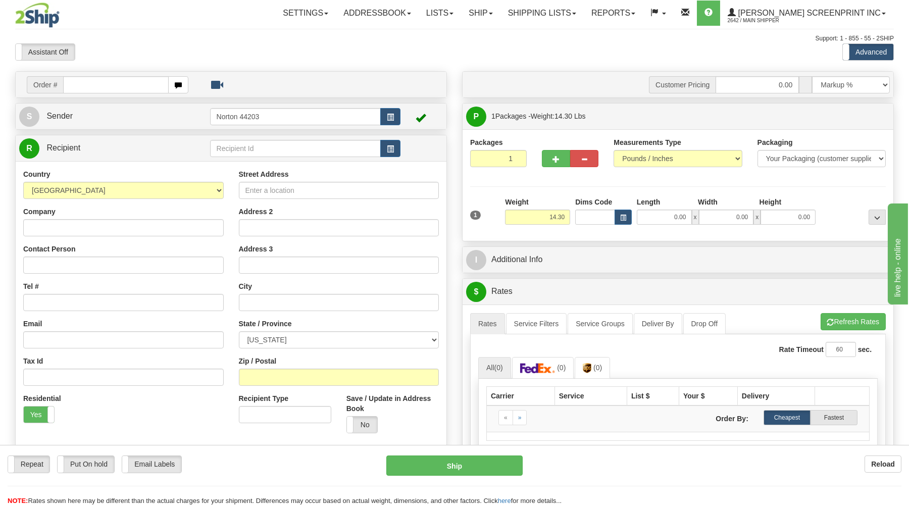
type input "0.00"
